Goal: Task Accomplishment & Management: Complete application form

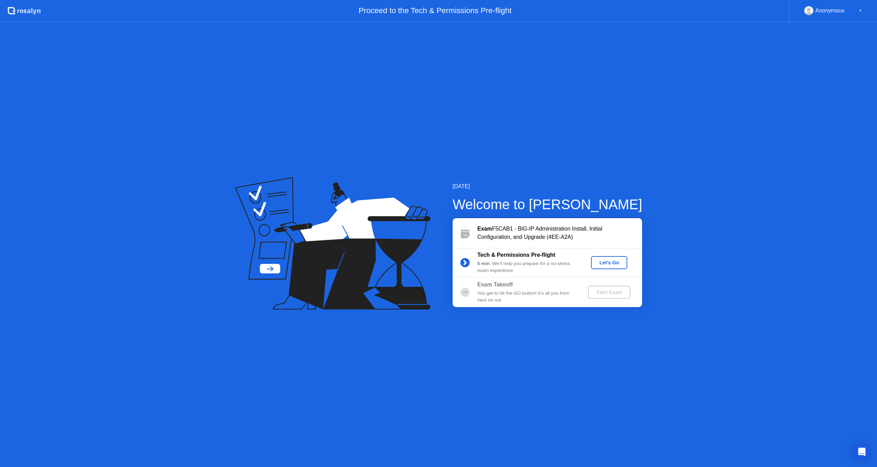
drag, startPoint x: 505, startPoint y: 140, endPoint x: 521, endPoint y: 355, distance: 215.9
click at [521, 355] on div "[DATE] Welcome to [PERSON_NAME] Exam F5CAB1 - BIG-IP Administration Install, In…" at bounding box center [438, 244] width 877 height 445
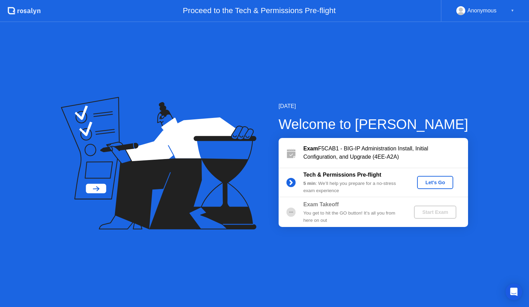
click at [439, 180] on div "Let's Go" at bounding box center [435, 183] width 31 height 6
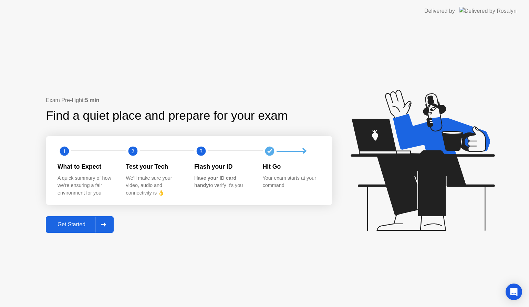
click at [79, 224] on div "Get Started" at bounding box center [71, 224] width 47 height 6
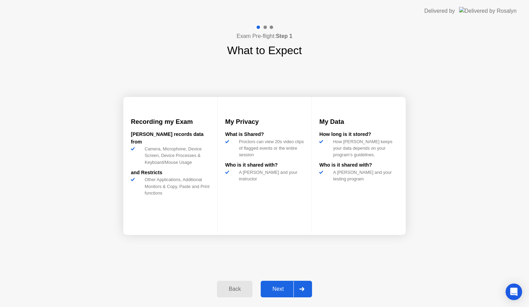
click at [276, 288] on div "Next" at bounding box center [278, 289] width 31 height 6
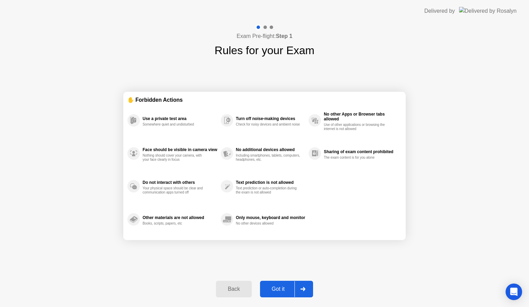
click at [280, 289] on div "Got it" at bounding box center [278, 289] width 32 height 6
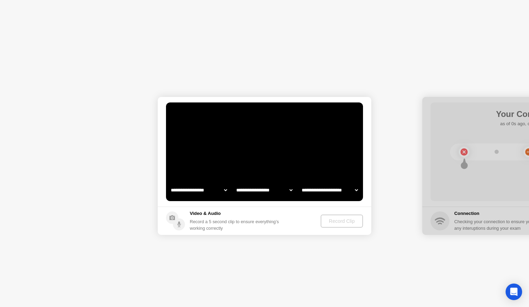
select select "**********"
select select "*******"
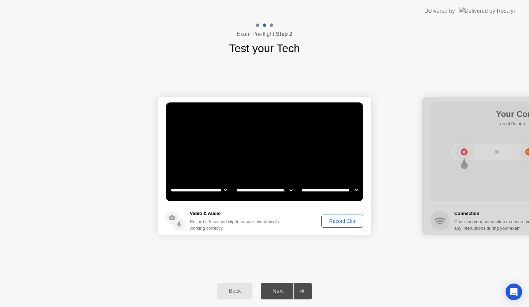
click at [338, 223] on div "Record Clip" at bounding box center [342, 221] width 37 height 6
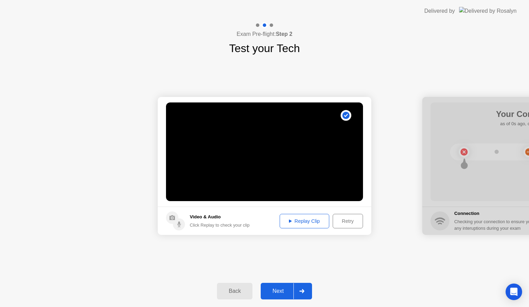
click at [305, 221] on div "Replay Clip" at bounding box center [304, 221] width 45 height 6
click at [276, 291] on div "Next" at bounding box center [278, 291] width 31 height 6
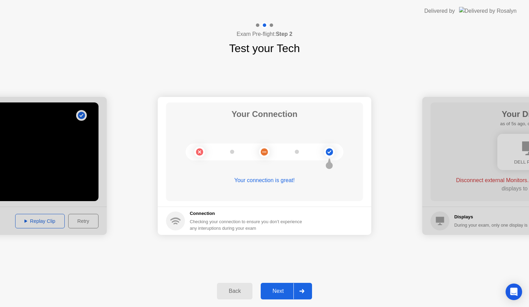
click at [276, 291] on div "Next" at bounding box center [278, 291] width 31 height 6
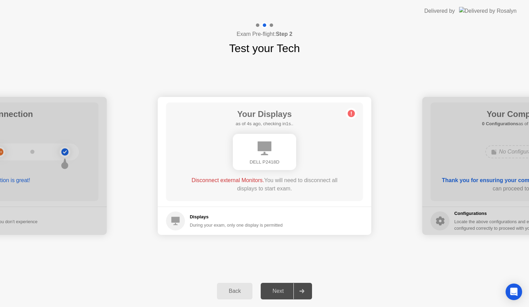
click at [0, 182] on div at bounding box center [0, 166] width 214 height 138
click at [0, 169] on div at bounding box center [0, 166] width 214 height 138
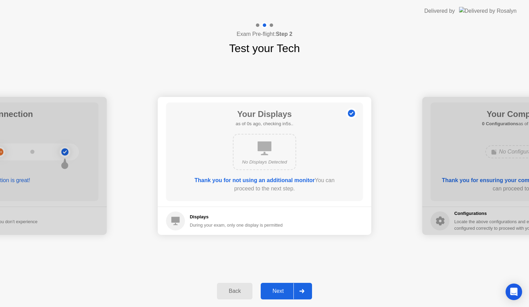
drag, startPoint x: 265, startPoint y: 157, endPoint x: 225, endPoint y: 295, distance: 142.7
click at [225, 295] on div "**********" at bounding box center [264, 164] width 529 height 285
click at [225, 294] on div "Back" at bounding box center [234, 291] width 31 height 6
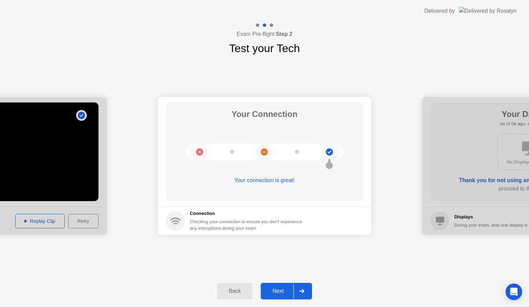
click at [264, 181] on div "Your connection is great!" at bounding box center [264, 180] width 197 height 8
click at [231, 288] on div "Back" at bounding box center [234, 291] width 31 height 6
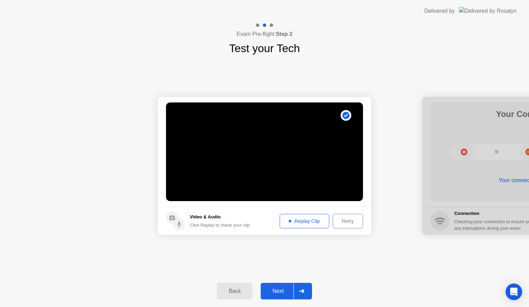
click at [280, 291] on div "Next" at bounding box center [278, 291] width 31 height 6
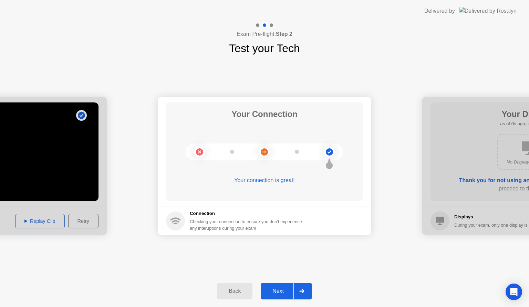
click at [280, 291] on div "Next" at bounding box center [278, 291] width 31 height 6
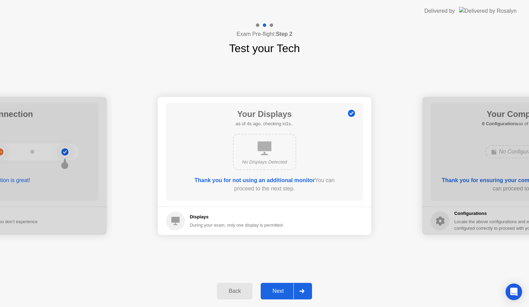
click at [280, 291] on div "Next" at bounding box center [278, 291] width 31 height 6
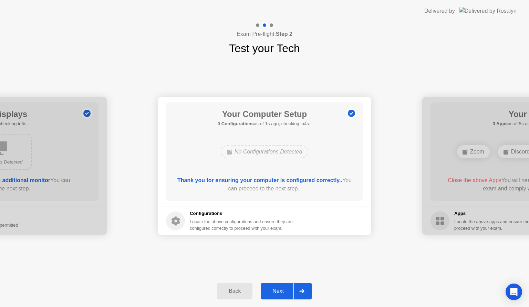
click at [280, 291] on div "Next" at bounding box center [278, 291] width 31 height 6
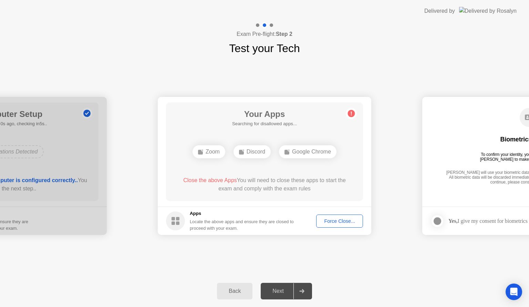
click at [336, 221] on div "Force Close..." at bounding box center [340, 221] width 42 height 6
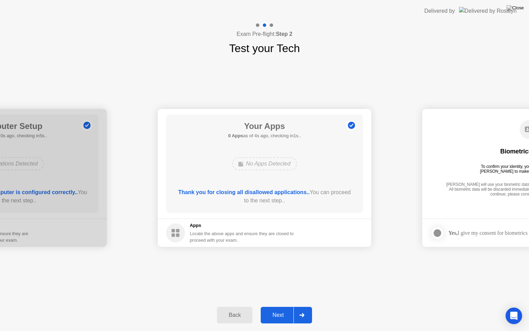
click at [277, 315] on div "Next" at bounding box center [278, 315] width 31 height 6
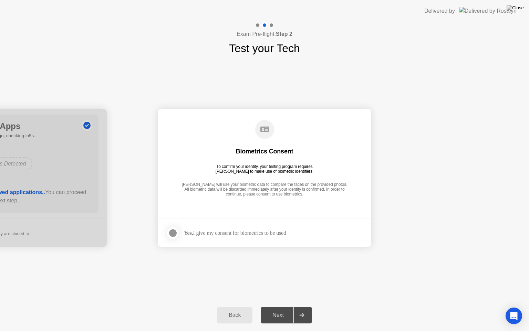
click at [256, 233] on div "Yes, I give my consent for biometrics to be used" at bounding box center [235, 232] width 102 height 7
click at [173, 234] on div at bounding box center [173, 233] width 8 height 8
click at [280, 315] on div "Next" at bounding box center [278, 315] width 31 height 6
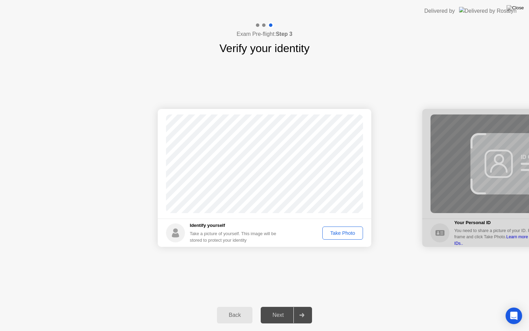
click at [342, 234] on div "Take Photo" at bounding box center [343, 233] width 36 height 6
click at [280, 314] on div "Next" at bounding box center [278, 315] width 31 height 6
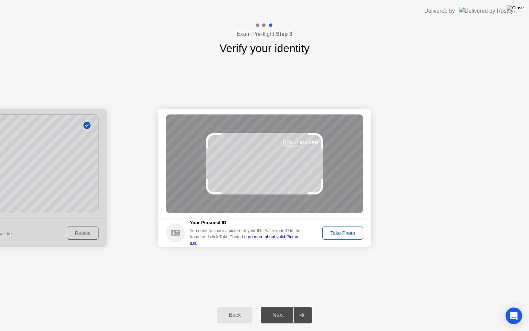
click at [347, 231] on div "Take Photo" at bounding box center [343, 233] width 36 height 6
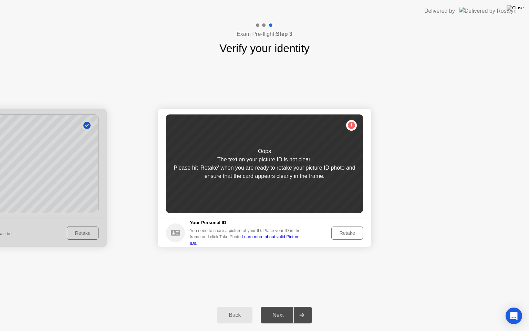
click at [347, 231] on div "Retake" at bounding box center [347, 233] width 27 height 6
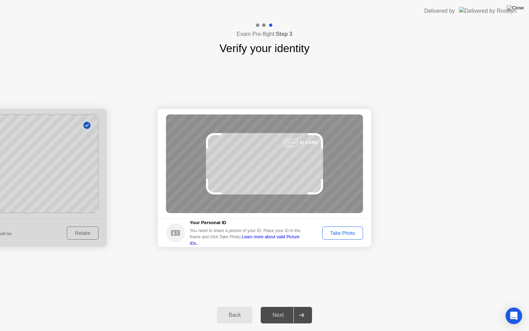
click at [354, 233] on div "Take Photo" at bounding box center [343, 233] width 36 height 6
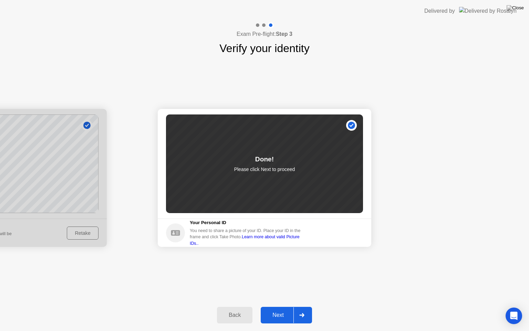
click at [275, 318] on div "Next" at bounding box center [278, 315] width 31 height 6
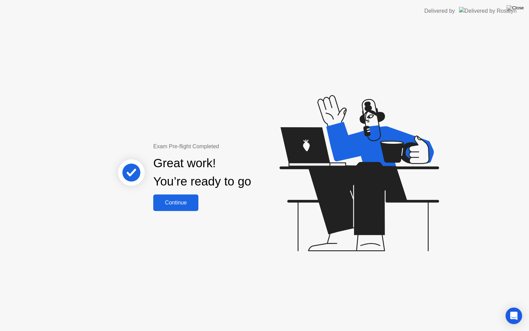
click at [181, 200] on div "Continue" at bounding box center [175, 203] width 41 height 6
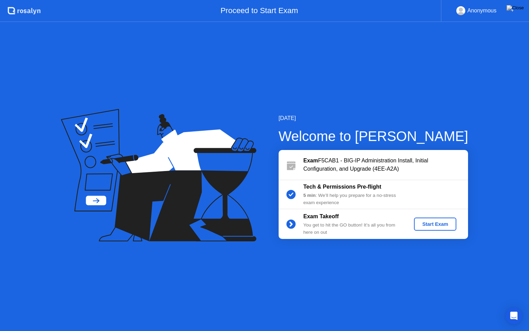
click at [432, 223] on div "Start Exam" at bounding box center [435, 224] width 37 height 6
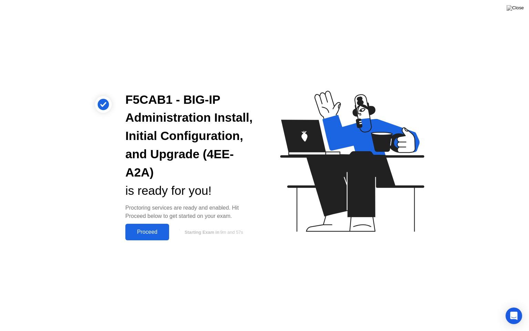
click at [144, 237] on button "Proceed" at bounding box center [147, 232] width 44 height 17
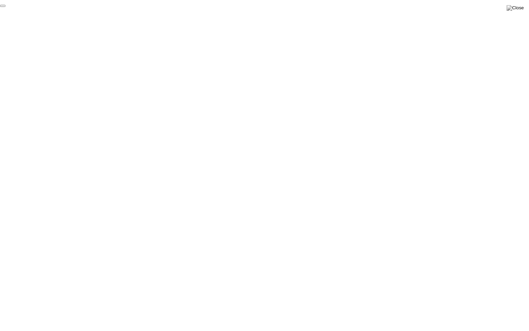
click div "End Proctoring Session"
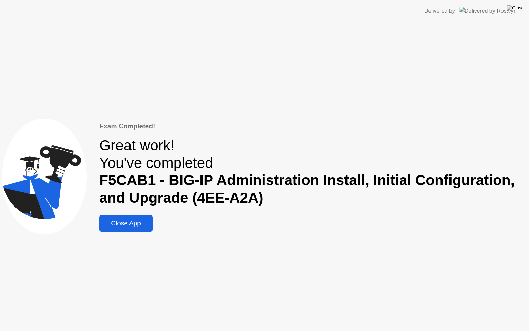
click at [127, 220] on div "Close App" at bounding box center [125, 223] width 49 height 8
